Goal: Task Accomplishment & Management: Use online tool/utility

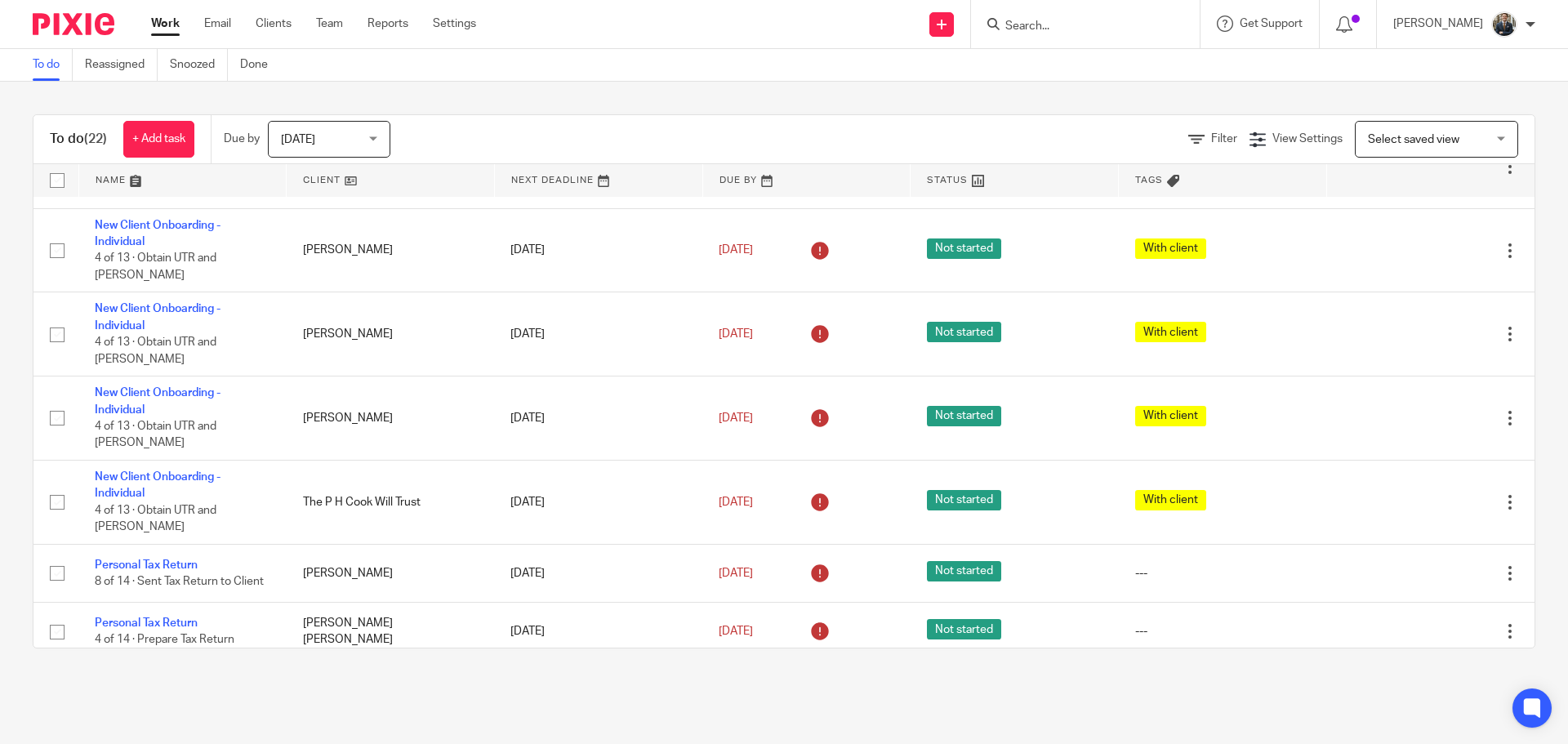
scroll to position [245, 0]
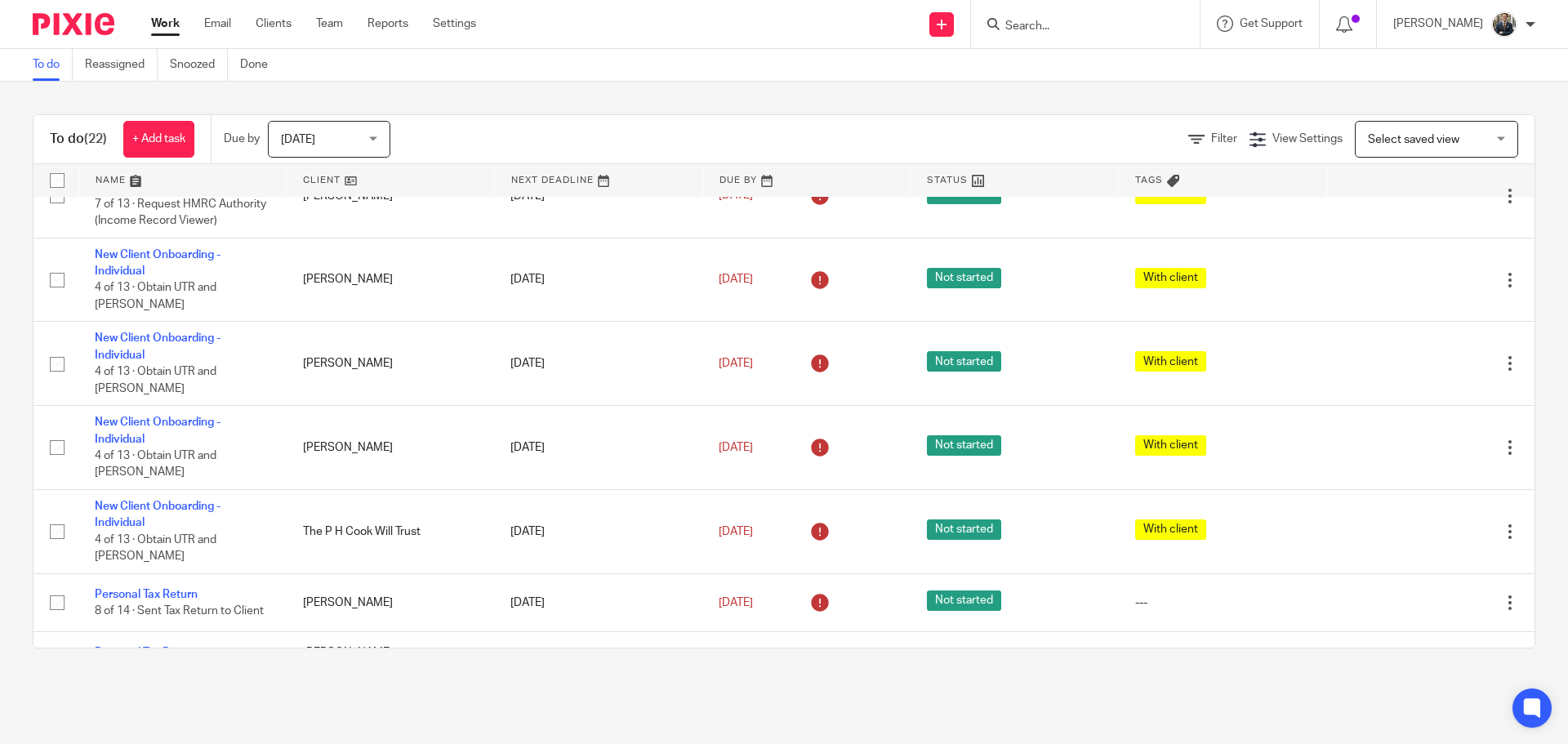
click at [1083, 27] on input "Search" at bounding box center [1077, 27] width 147 height 15
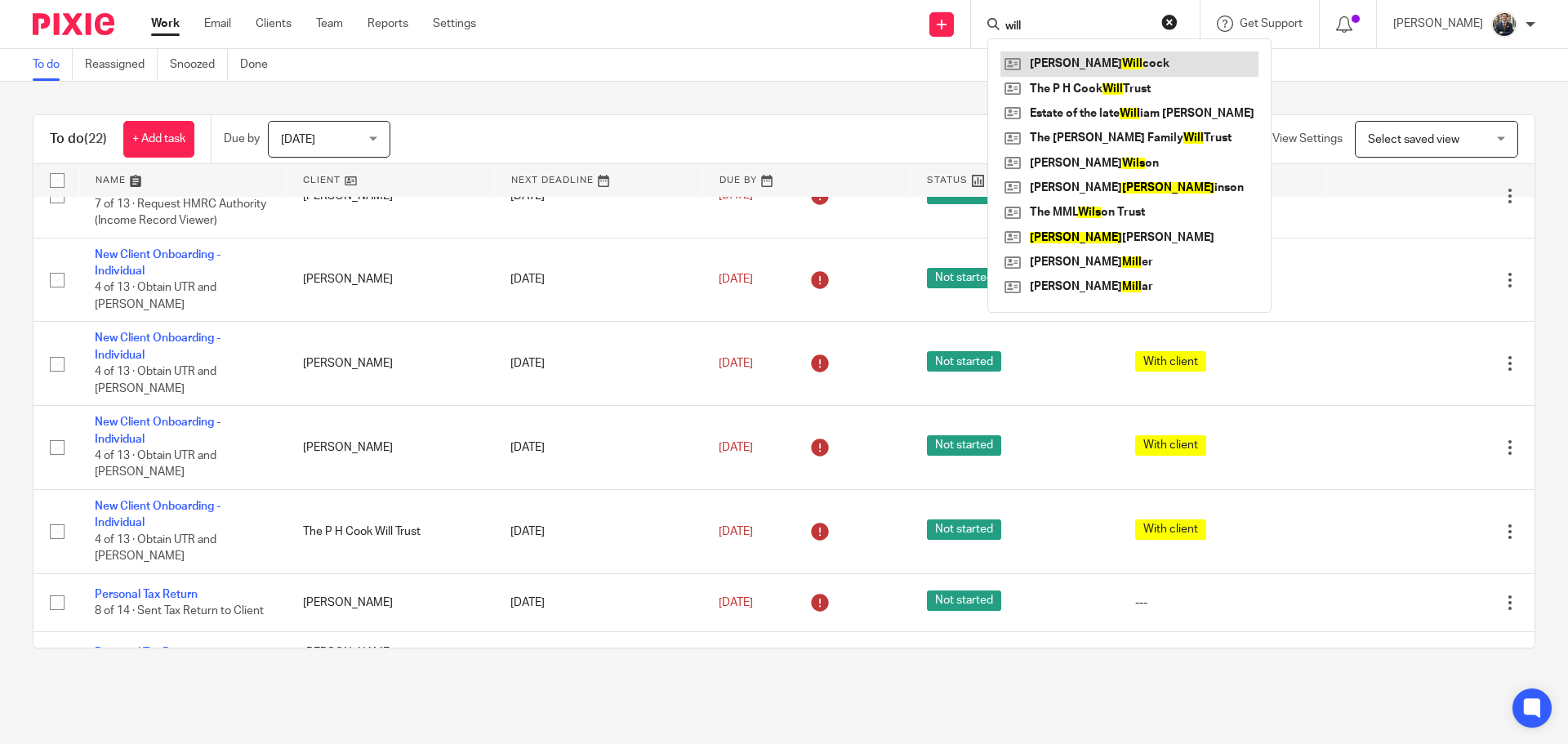
type input "will"
click at [1078, 60] on link at bounding box center [1129, 64] width 258 height 24
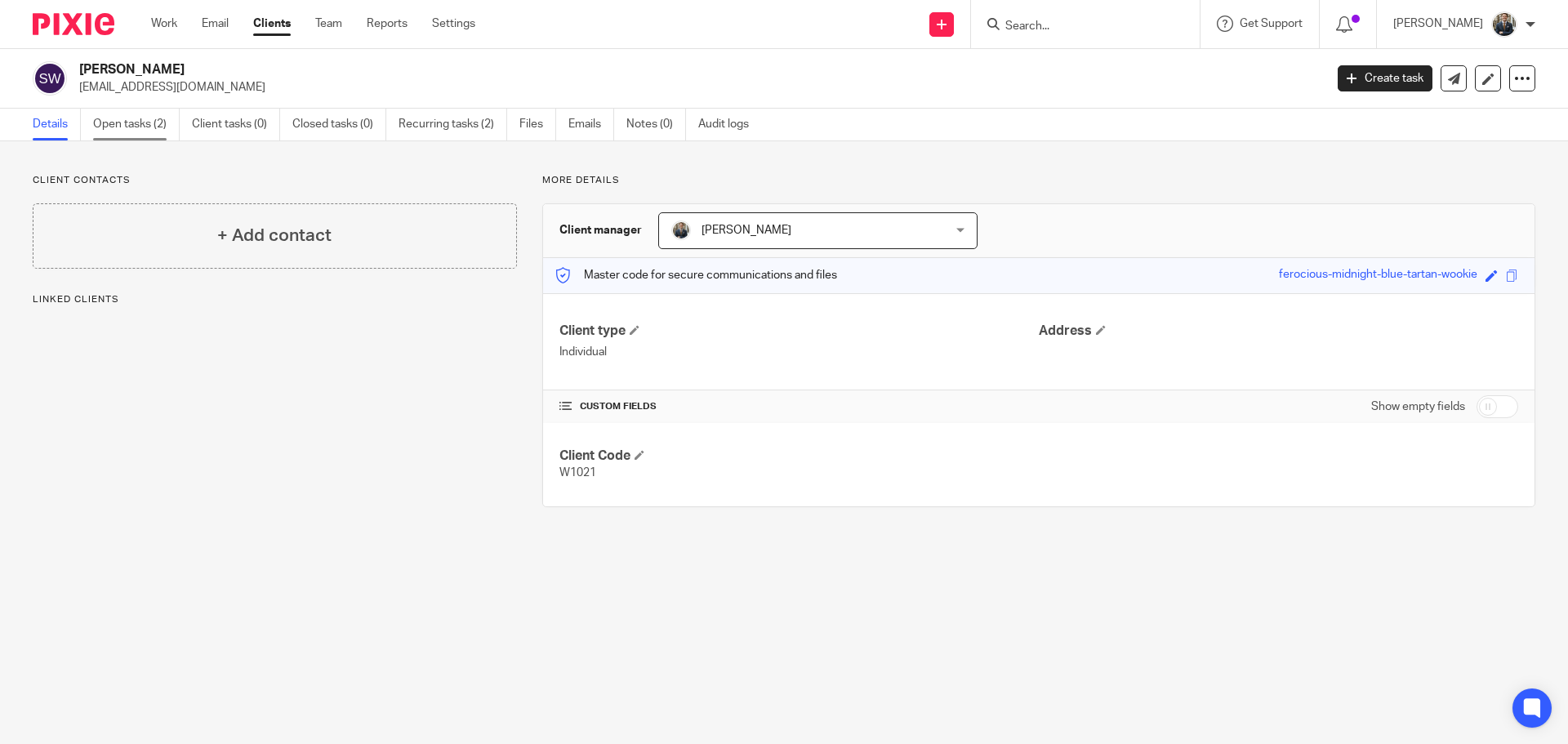
click at [126, 125] on link "Open tasks (2)" at bounding box center [136, 124] width 87 height 32
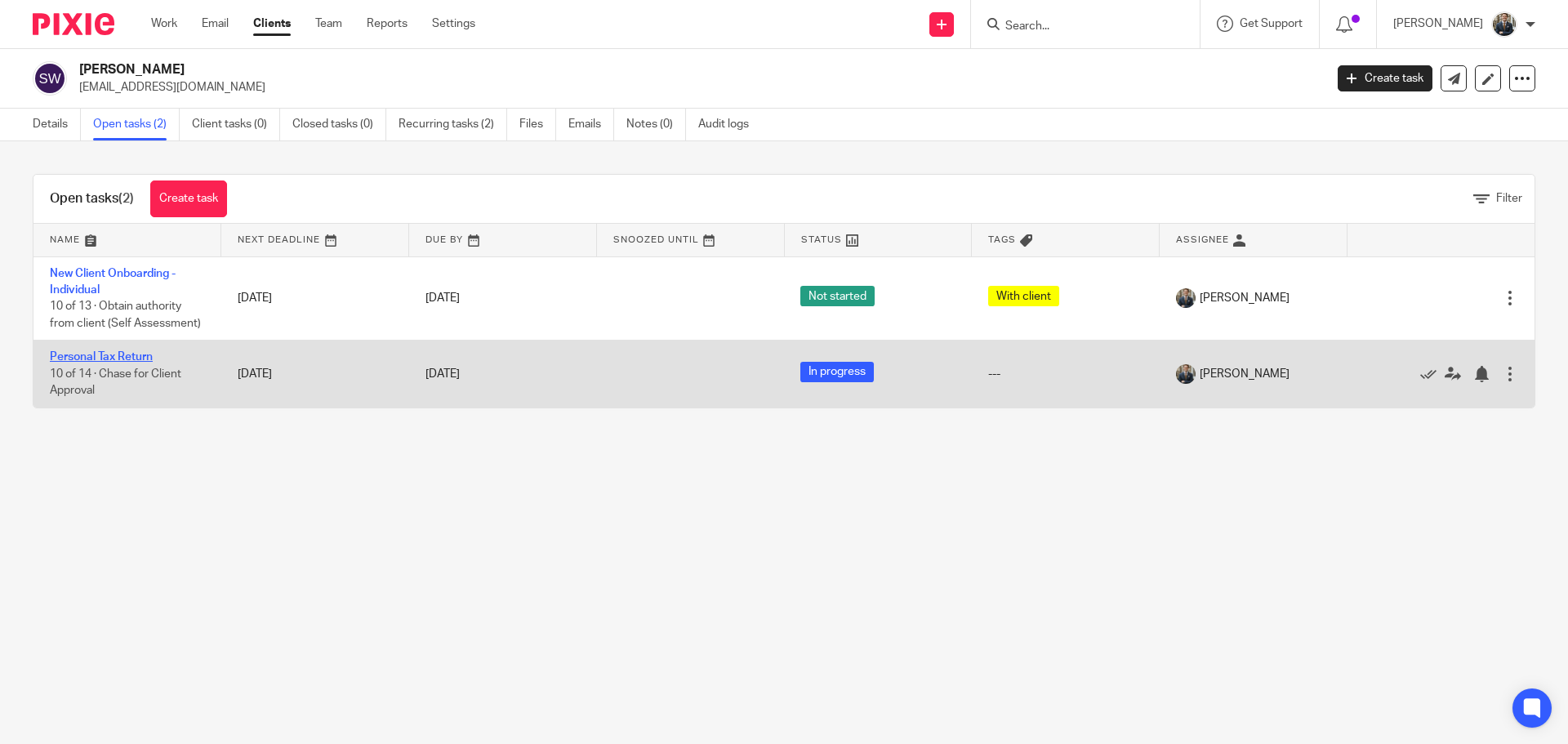
click at [124, 356] on link "Personal Tax Return" at bounding box center [101, 356] width 103 height 11
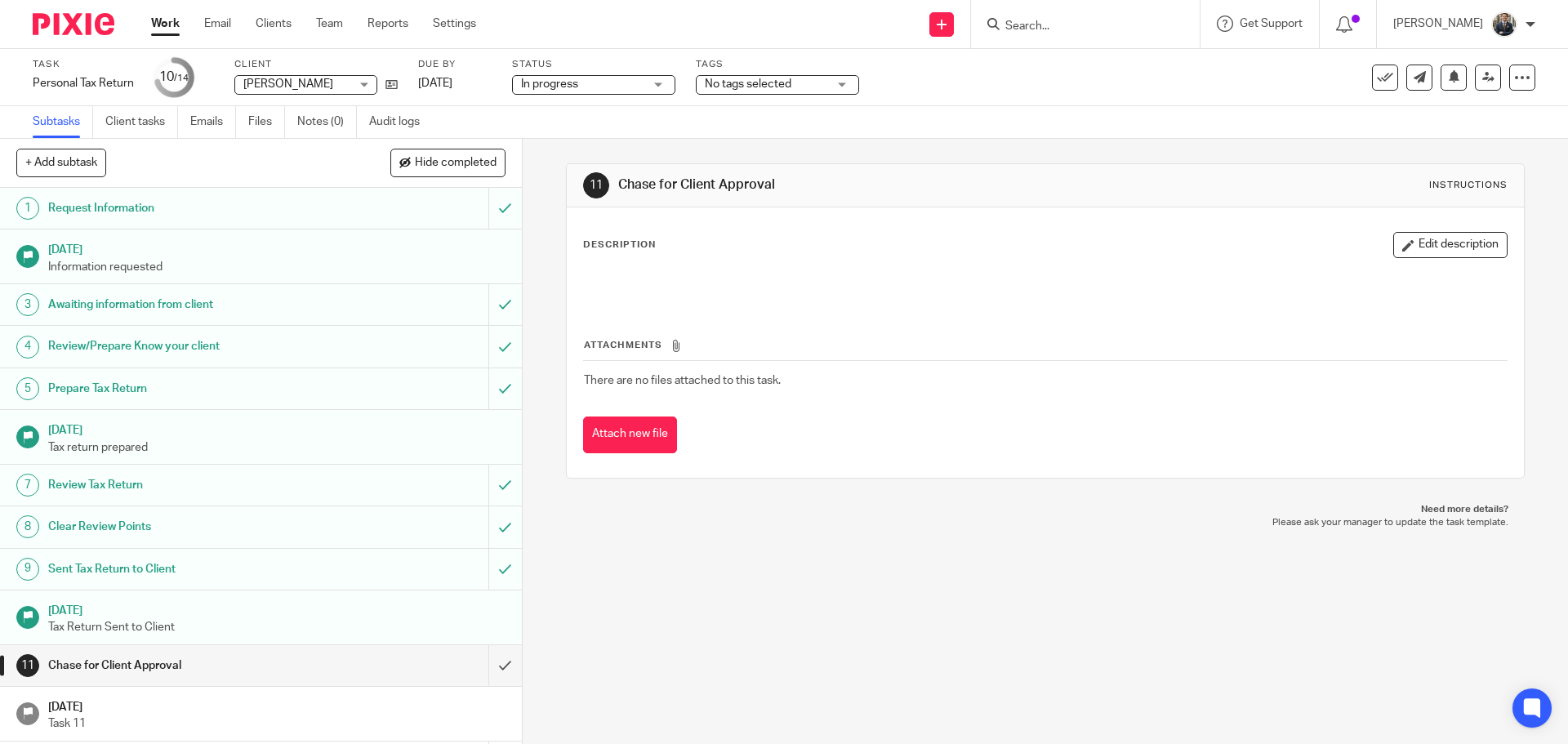
scroll to position [81, 0]
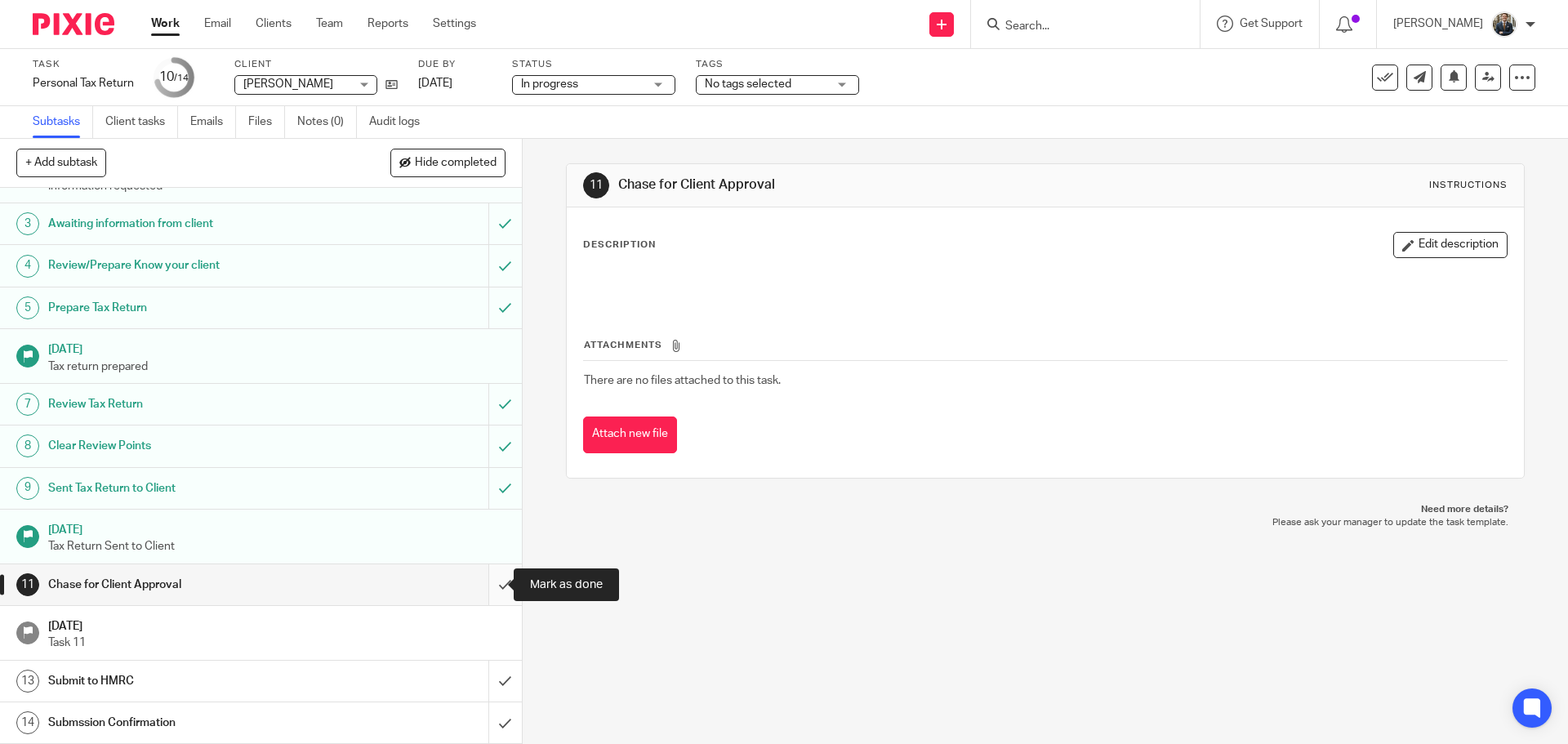
click at [499, 587] on input "submit" at bounding box center [261, 584] width 521 height 40
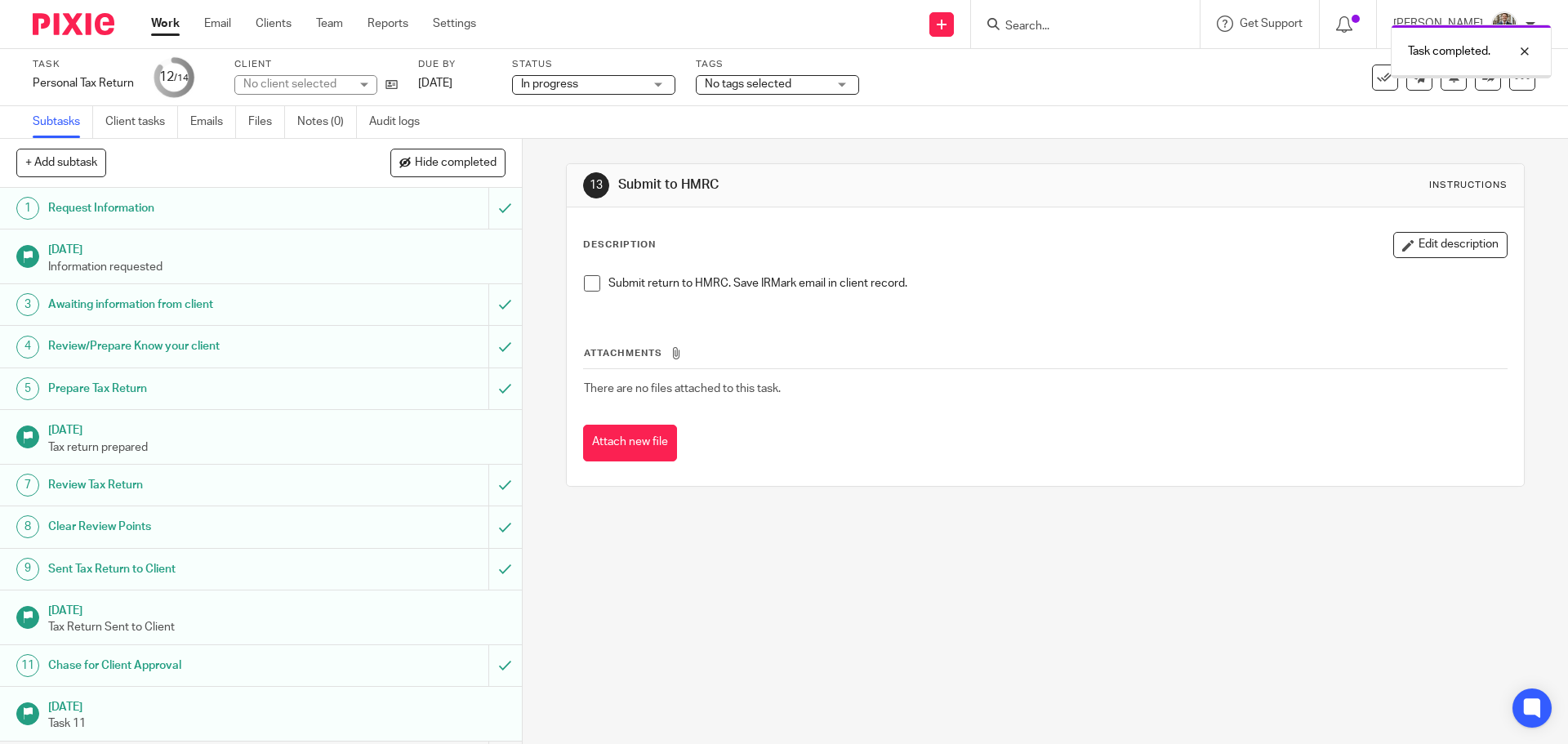
scroll to position [81, 0]
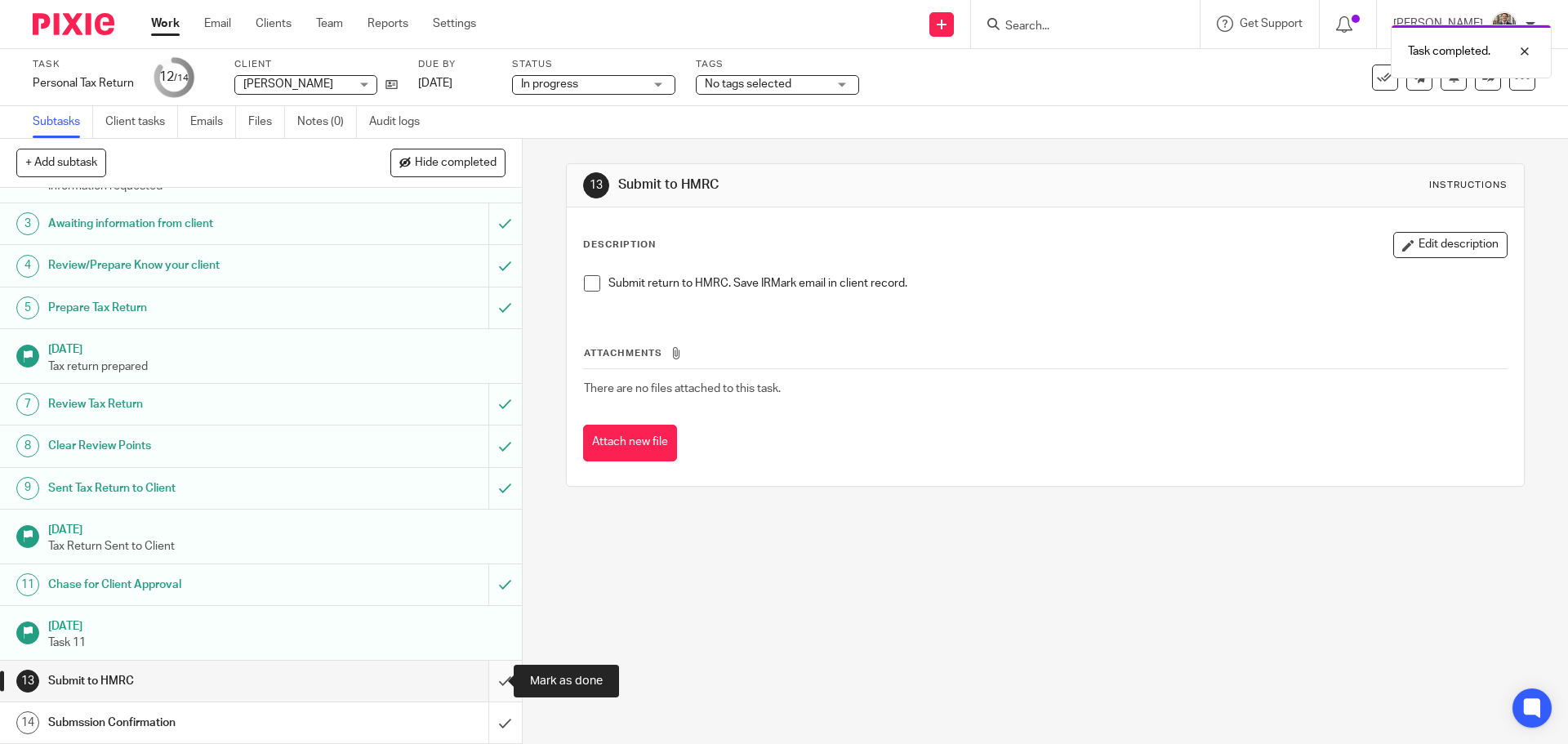
click at [494, 675] on input "submit" at bounding box center [261, 680] width 521 height 40
click at [491, 730] on input "submit" at bounding box center [261, 721] width 521 height 40
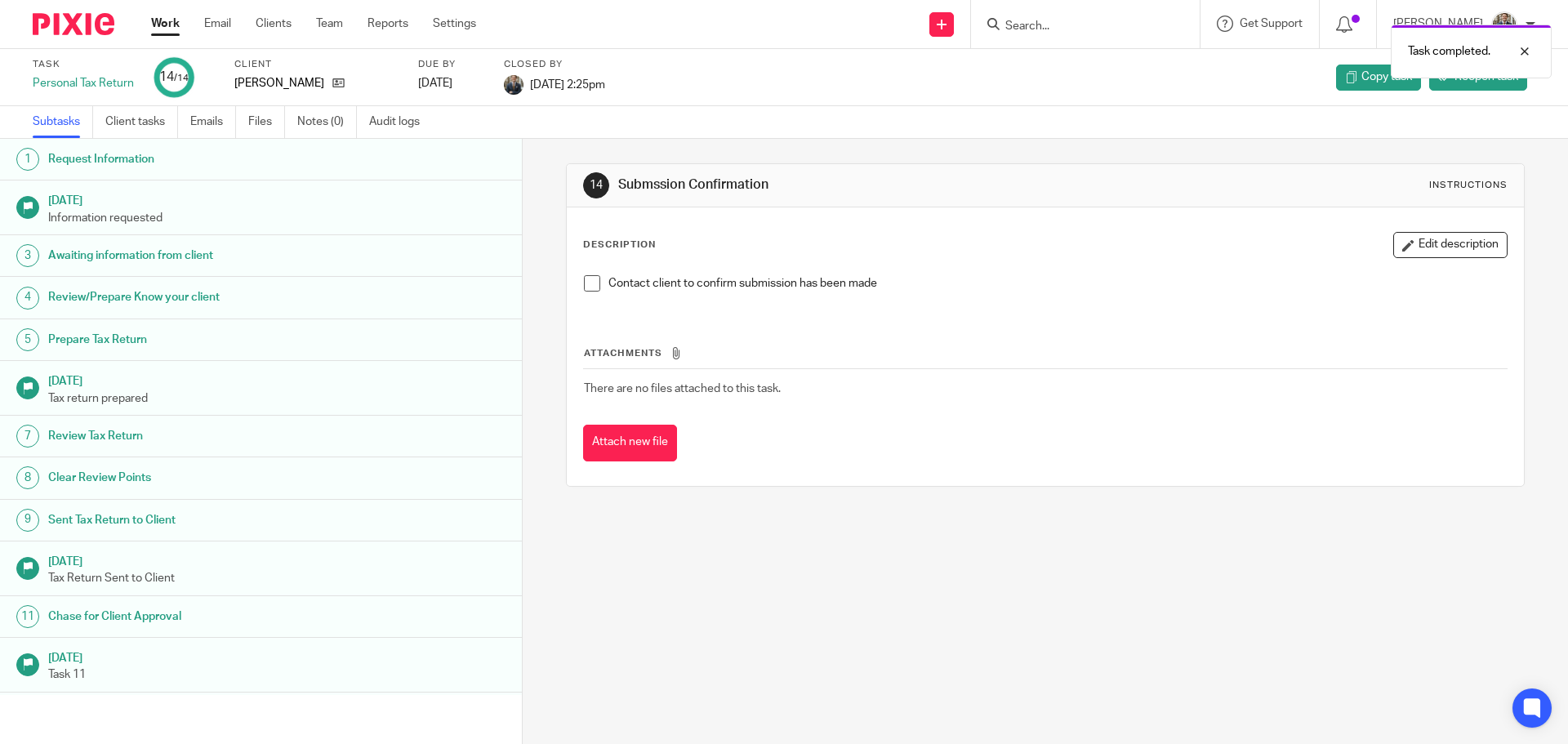
click at [107, 28] on img at bounding box center [73, 24] width 82 height 22
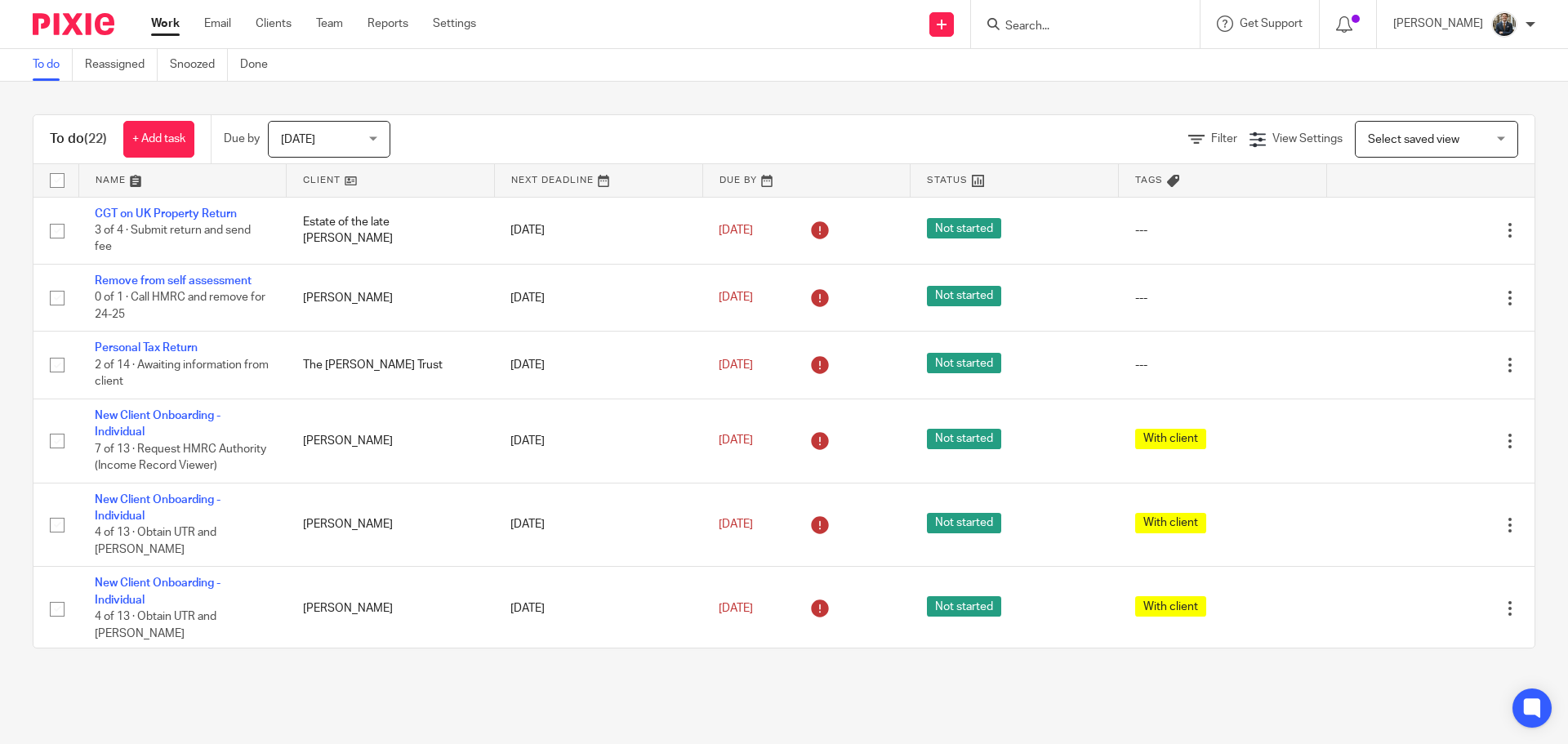
click at [1047, 14] on form at bounding box center [1090, 24] width 174 height 21
click at [1047, 26] on input "Search" at bounding box center [1077, 27] width 147 height 15
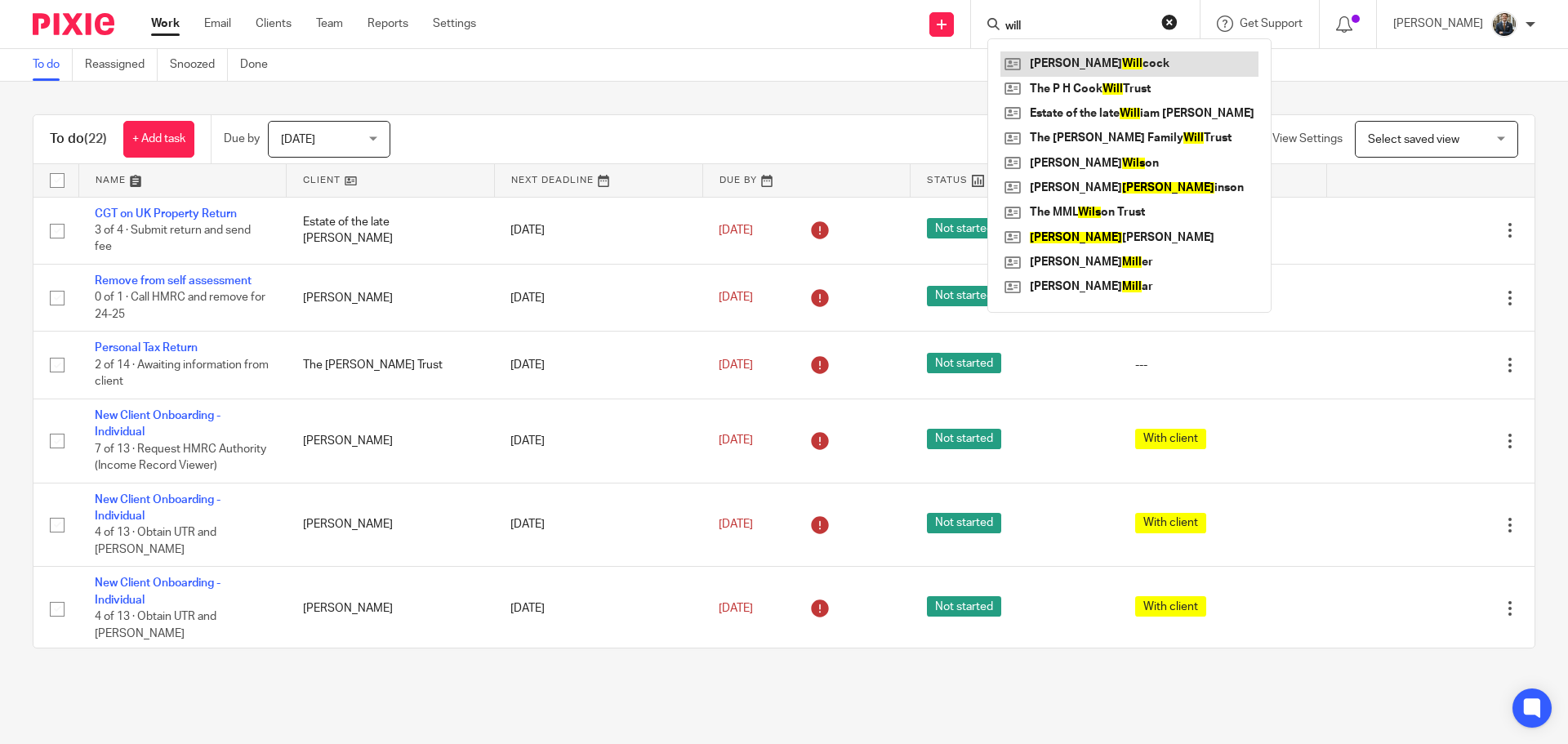
type input "will"
click at [1073, 56] on link at bounding box center [1129, 64] width 258 height 24
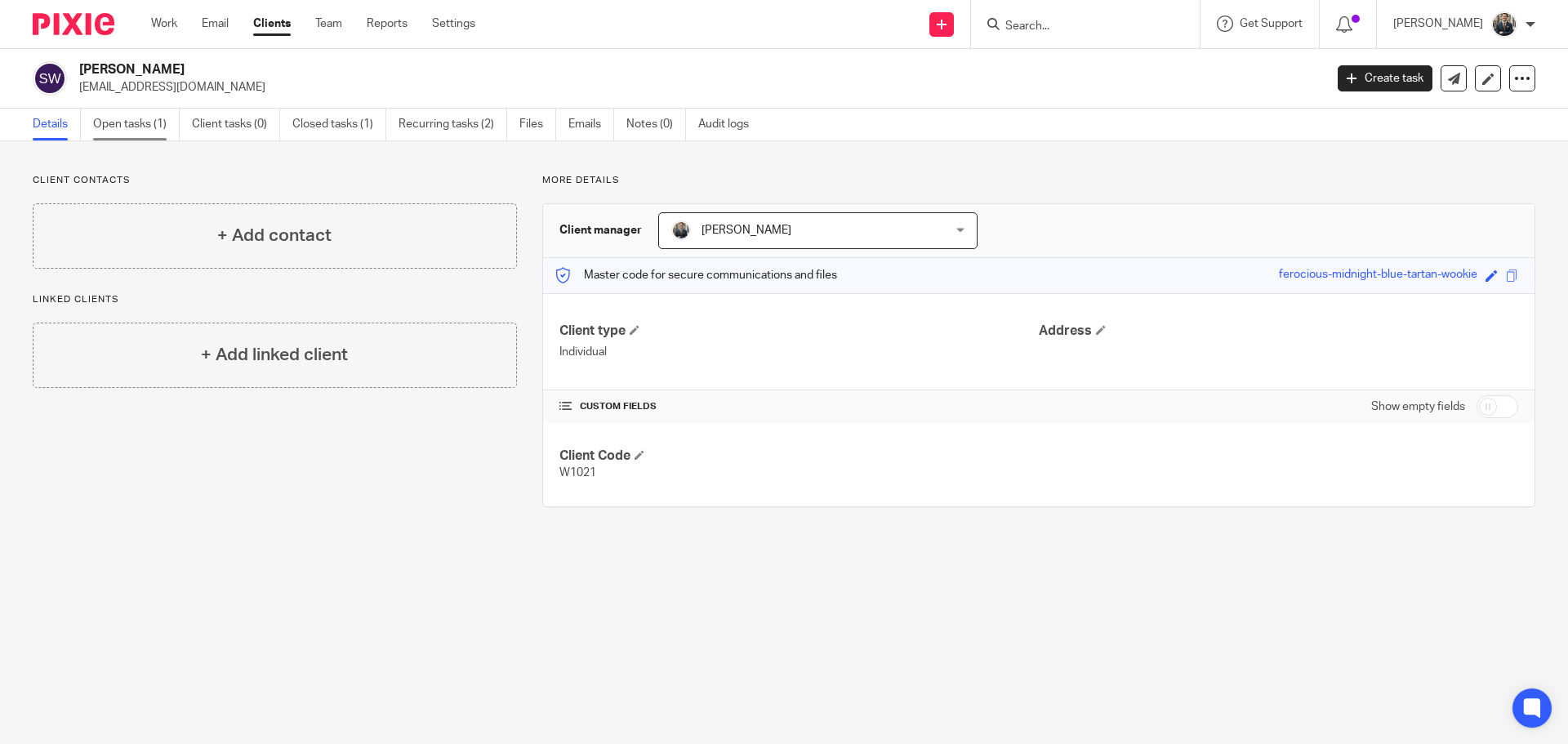
click at [142, 125] on link "Open tasks (1)" at bounding box center [136, 124] width 87 height 32
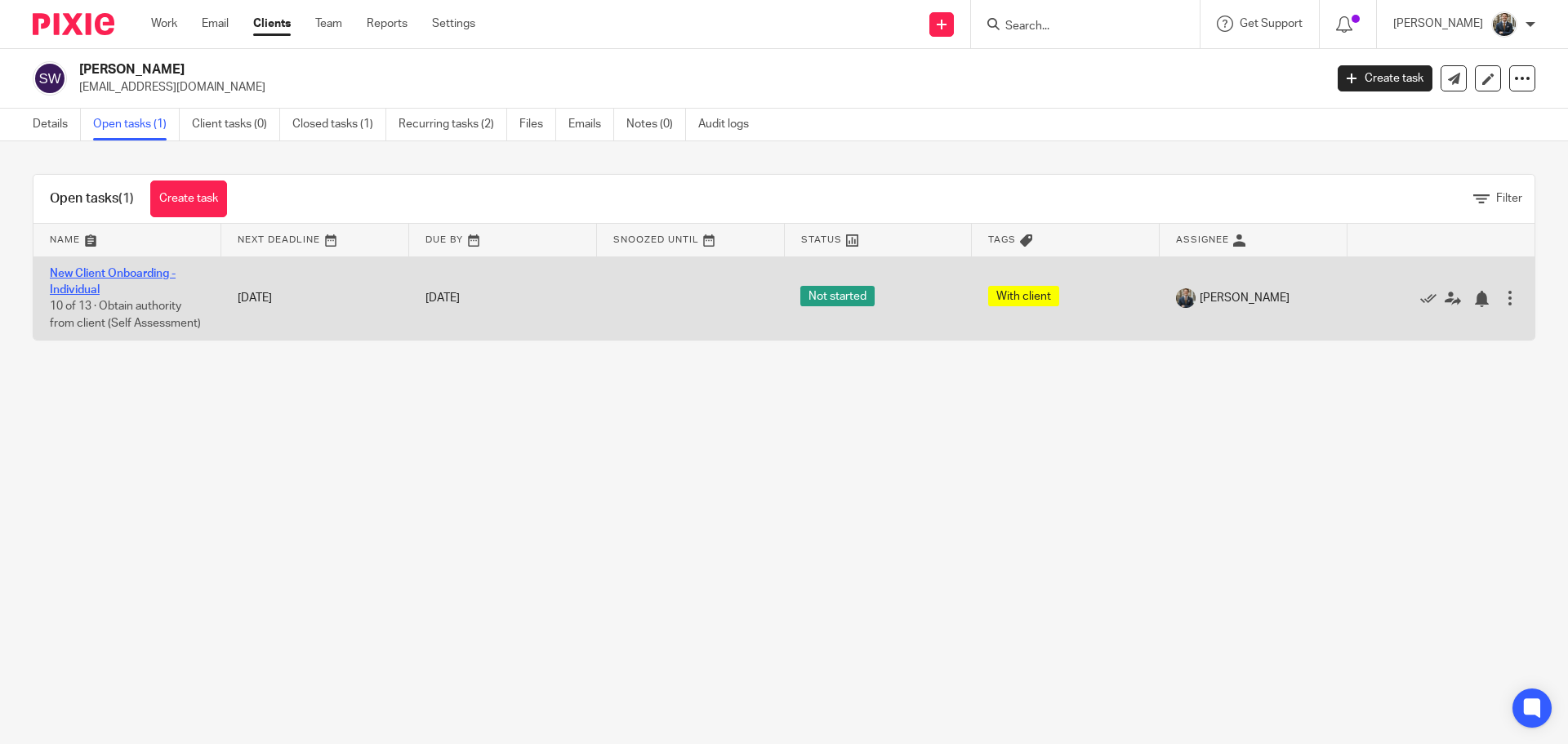
click at [126, 273] on link "New Client Onboarding - Individual" at bounding box center [113, 282] width 126 height 28
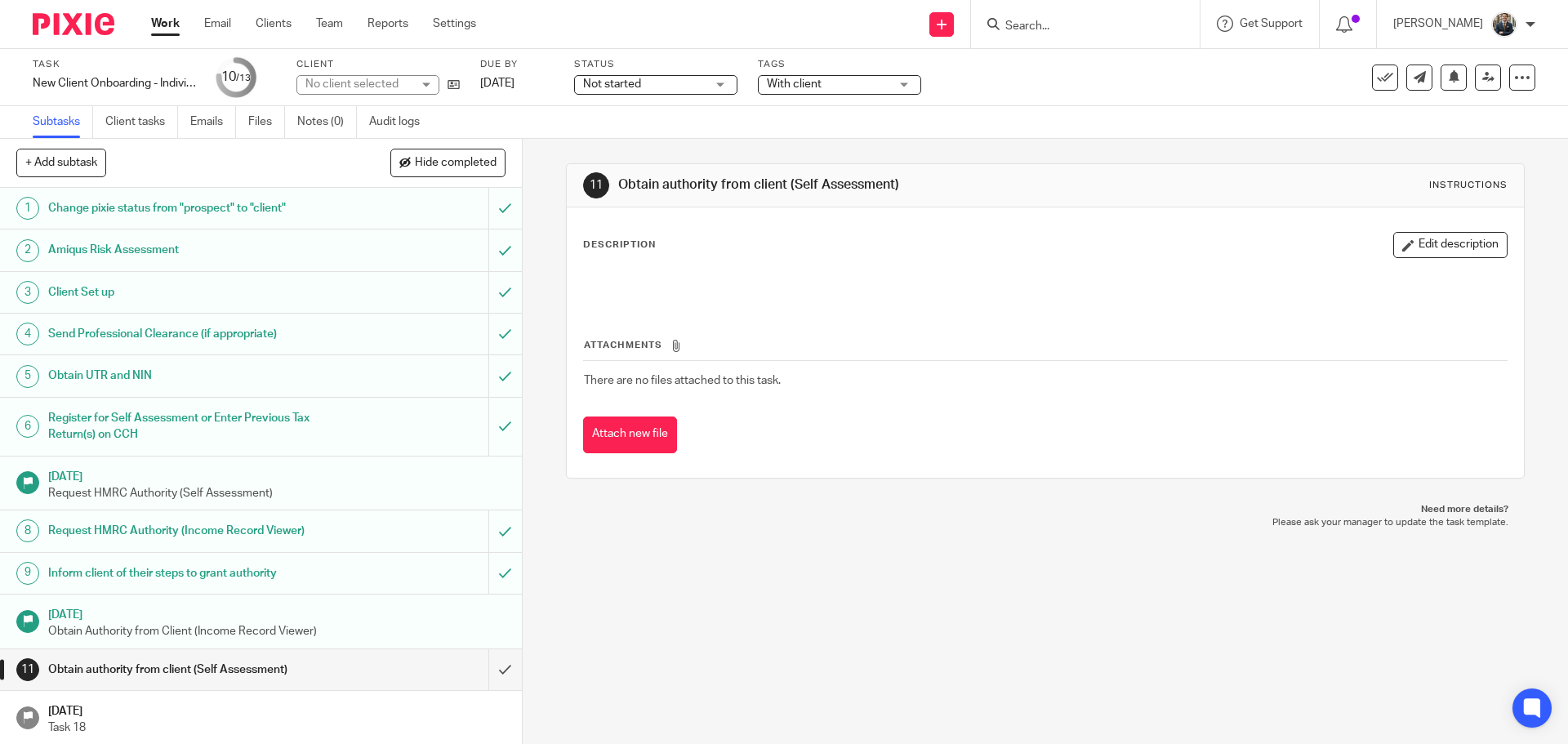
scroll to position [43, 0]
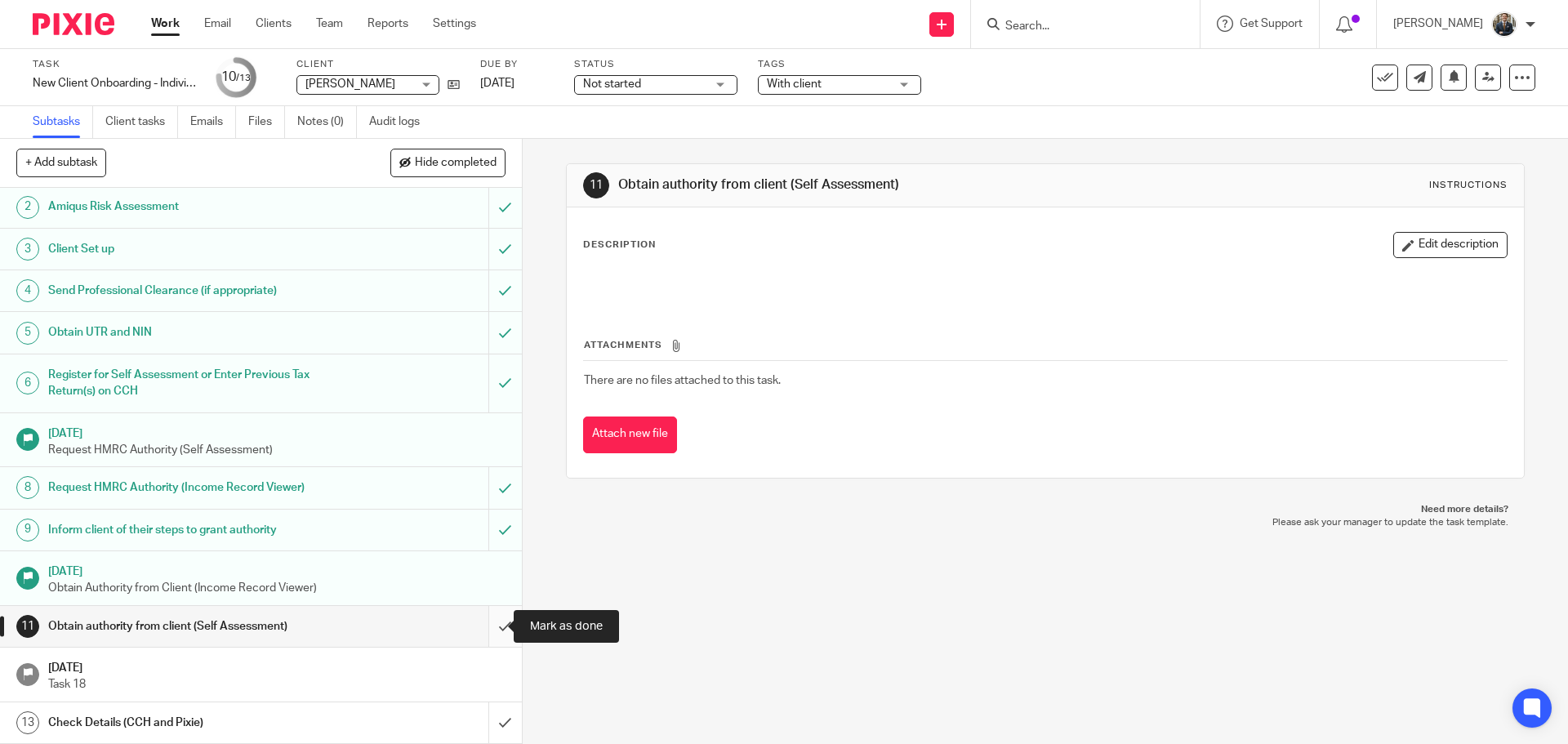
click at [478, 639] on input "submit" at bounding box center [261, 625] width 521 height 40
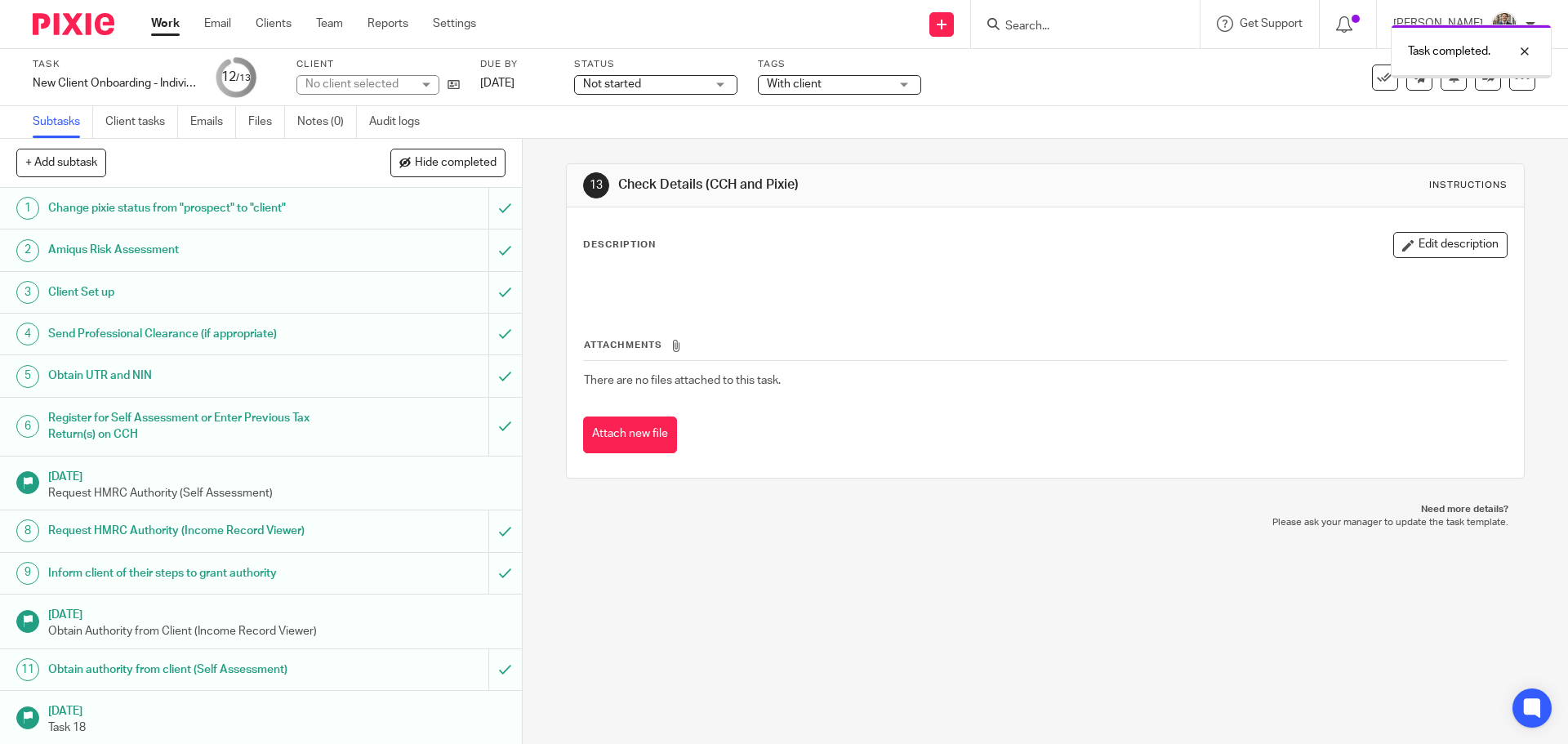
scroll to position [43, 0]
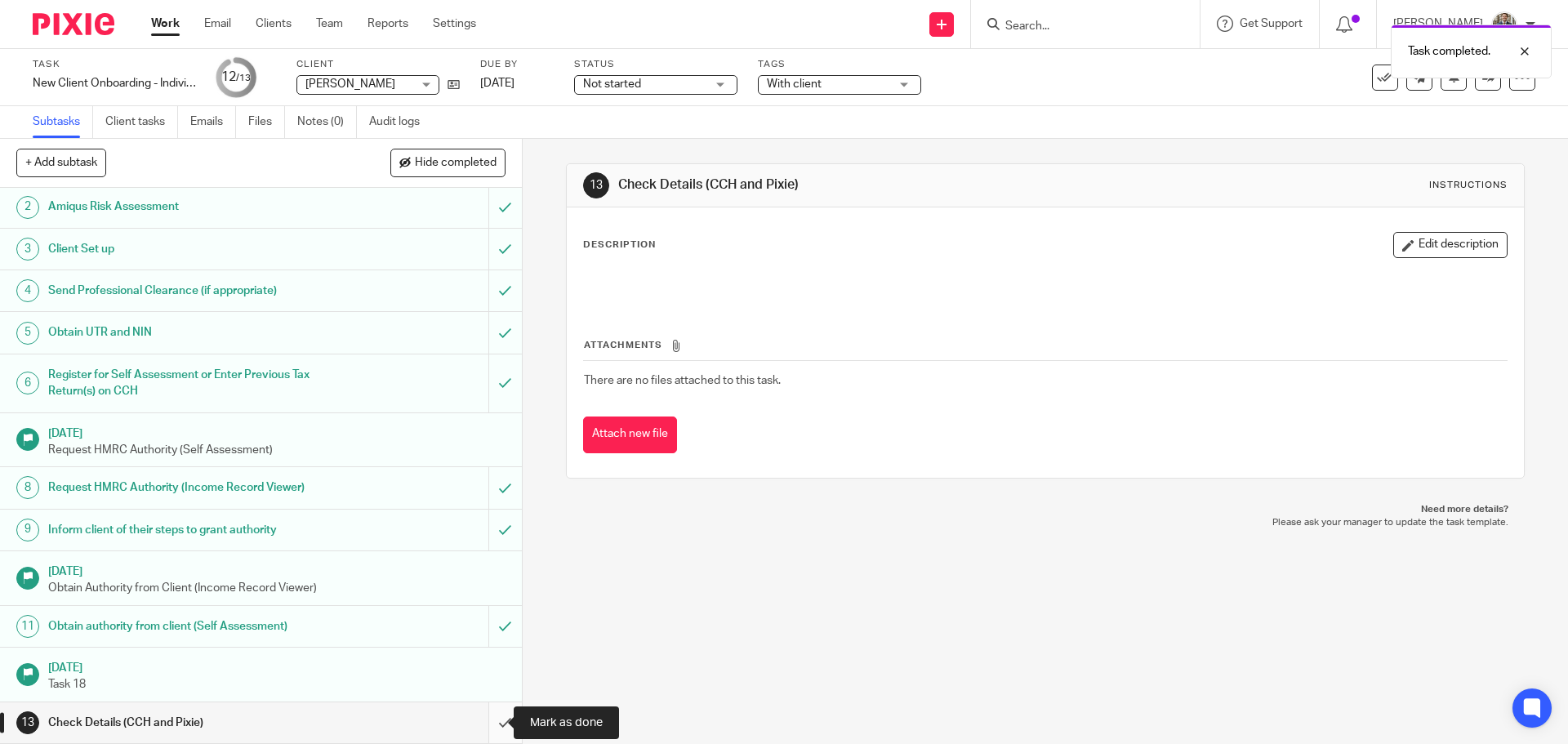
click at [486, 727] on input "submit" at bounding box center [261, 721] width 521 height 40
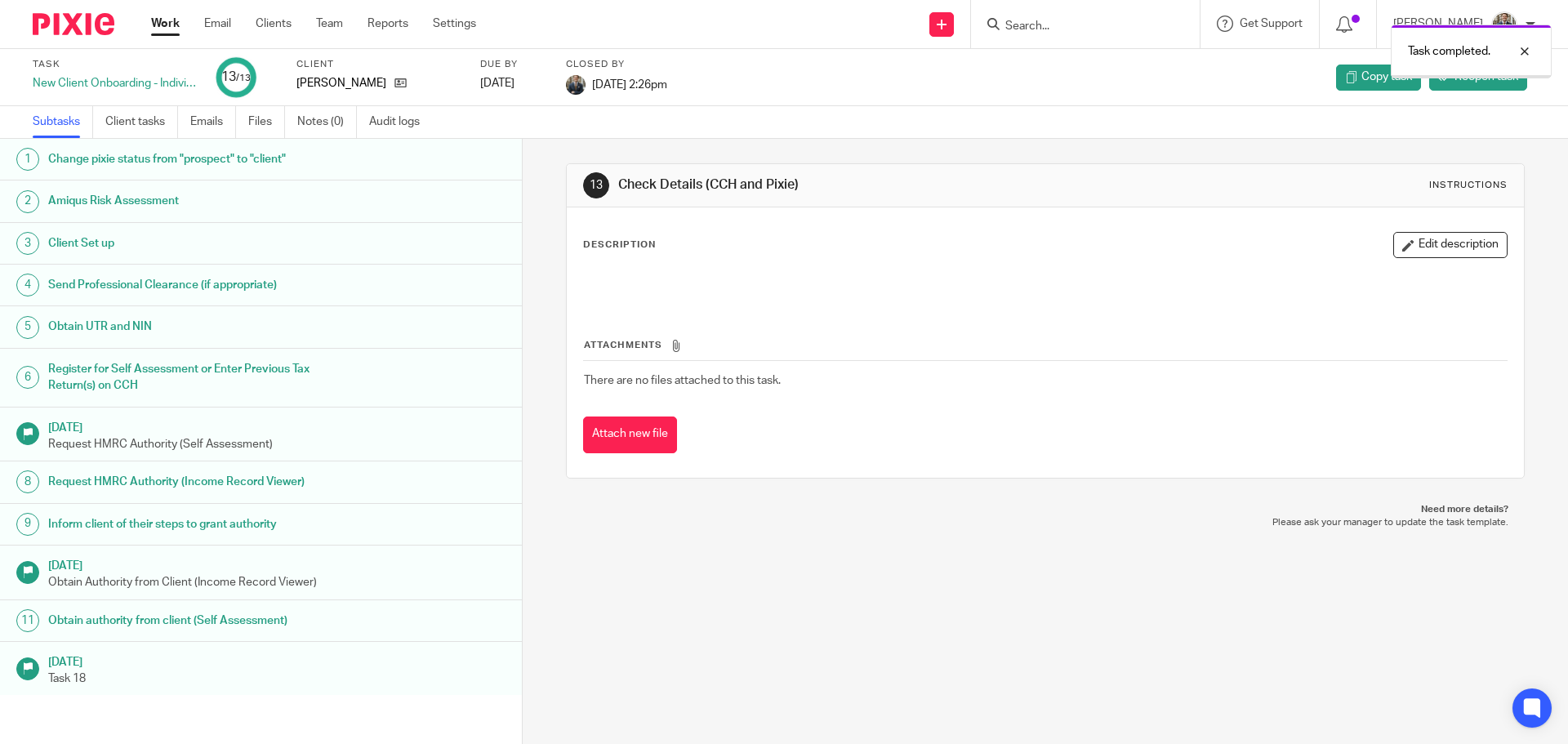
click at [61, 28] on img at bounding box center [73, 24] width 82 height 22
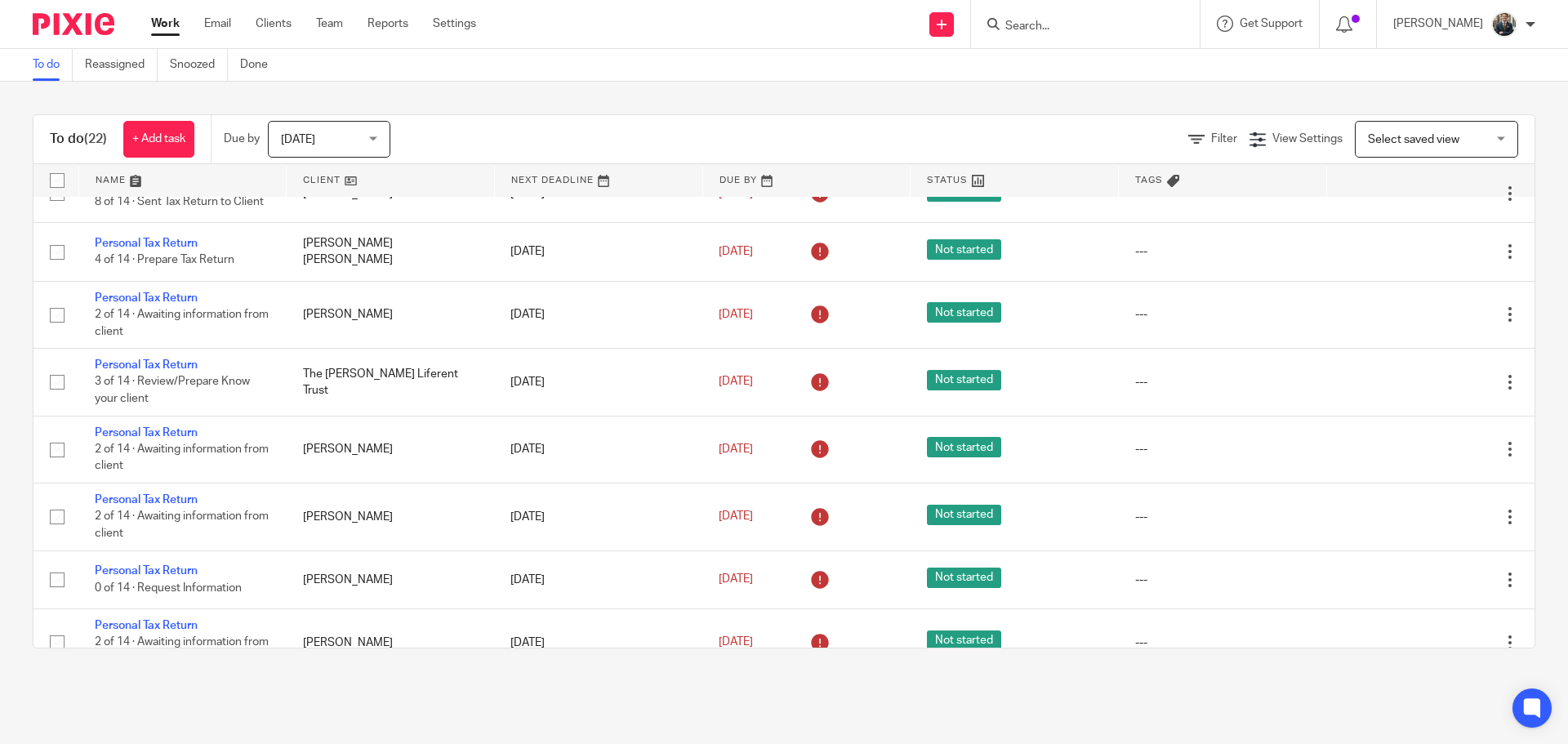
scroll to position [653, 0]
